Goal: Navigation & Orientation: Find specific page/section

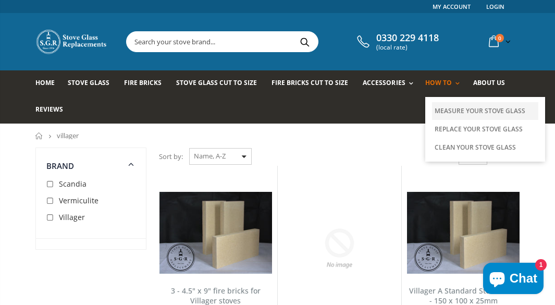
click at [443, 108] on link "Measure Your Stove Glass" at bounding box center [485, 111] width 106 height 18
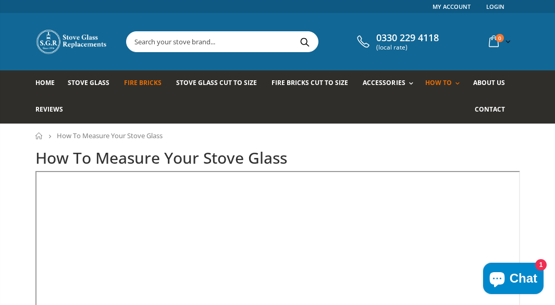
click at [132, 85] on span "Fire Bricks" at bounding box center [143, 82] width 38 height 9
